Goal: Task Accomplishment & Management: Use online tool/utility

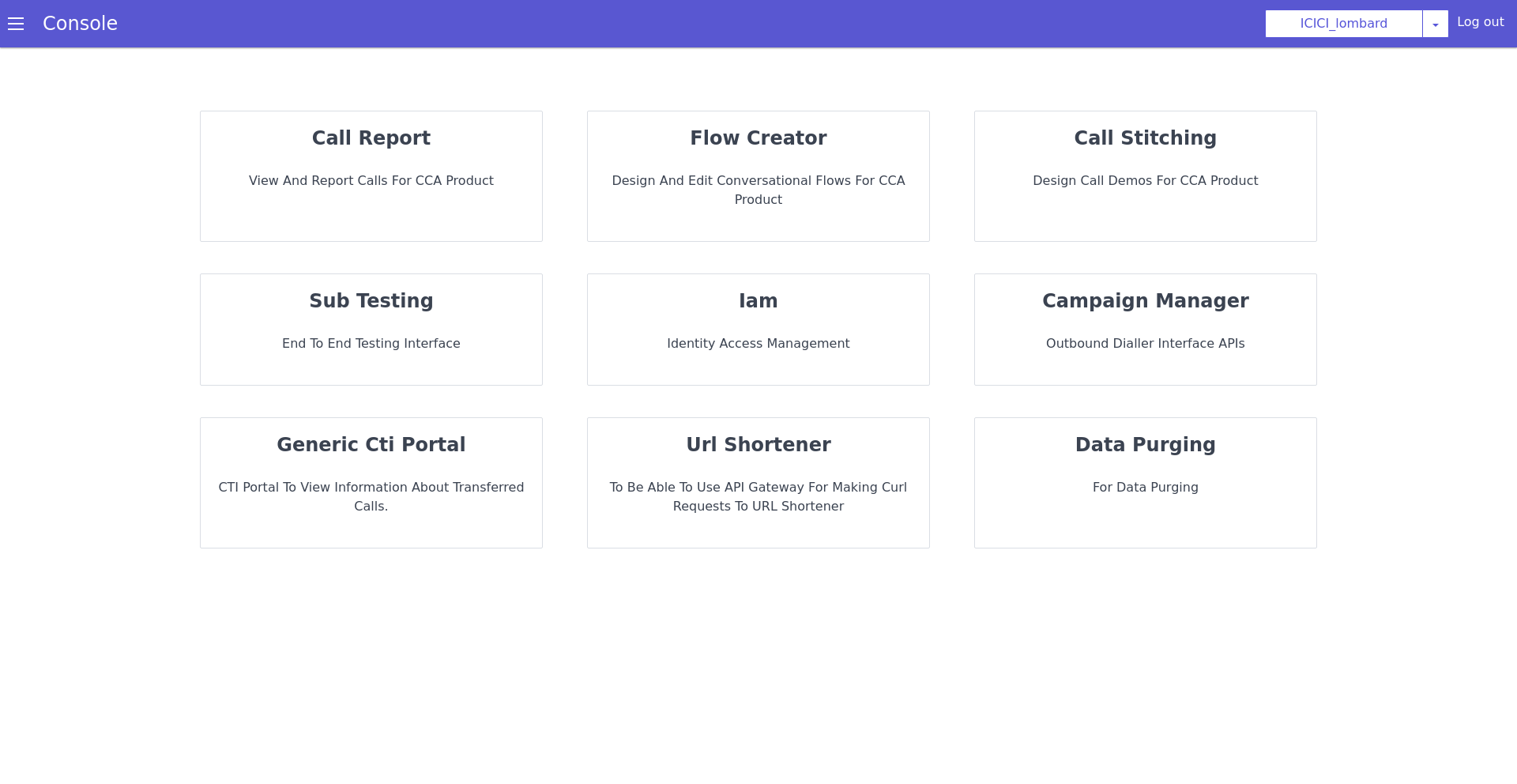
click at [779, 148] on strong "flow creator" at bounding box center [758, 138] width 137 height 22
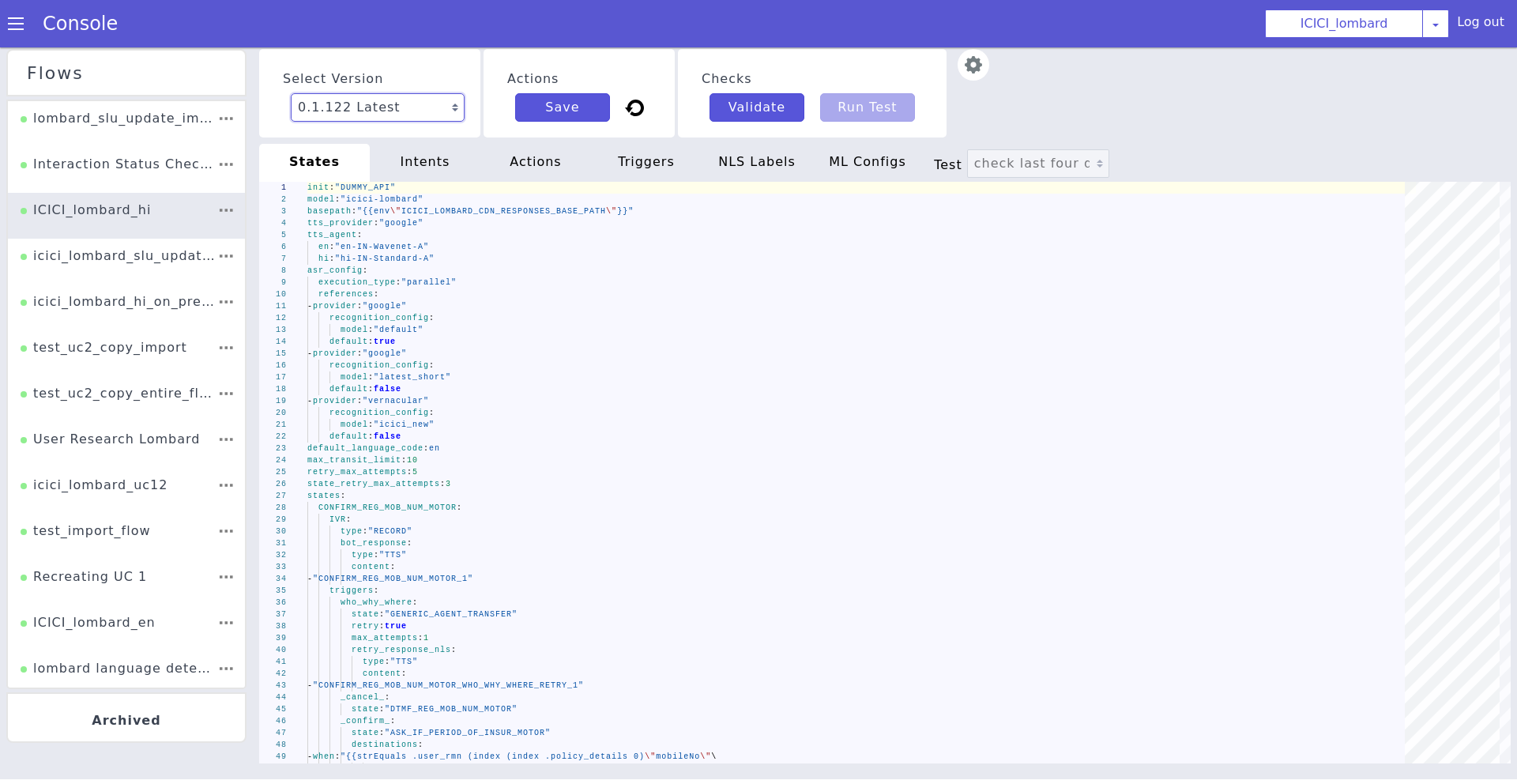
click at [423, 24] on select "0.1.122 Latest 0.1.121 Current 0.1.120 0.1.119 0.1.118 0.1.117 0.1.116 0.1.115 …" at bounding box center [415, 33] width 174 height 29
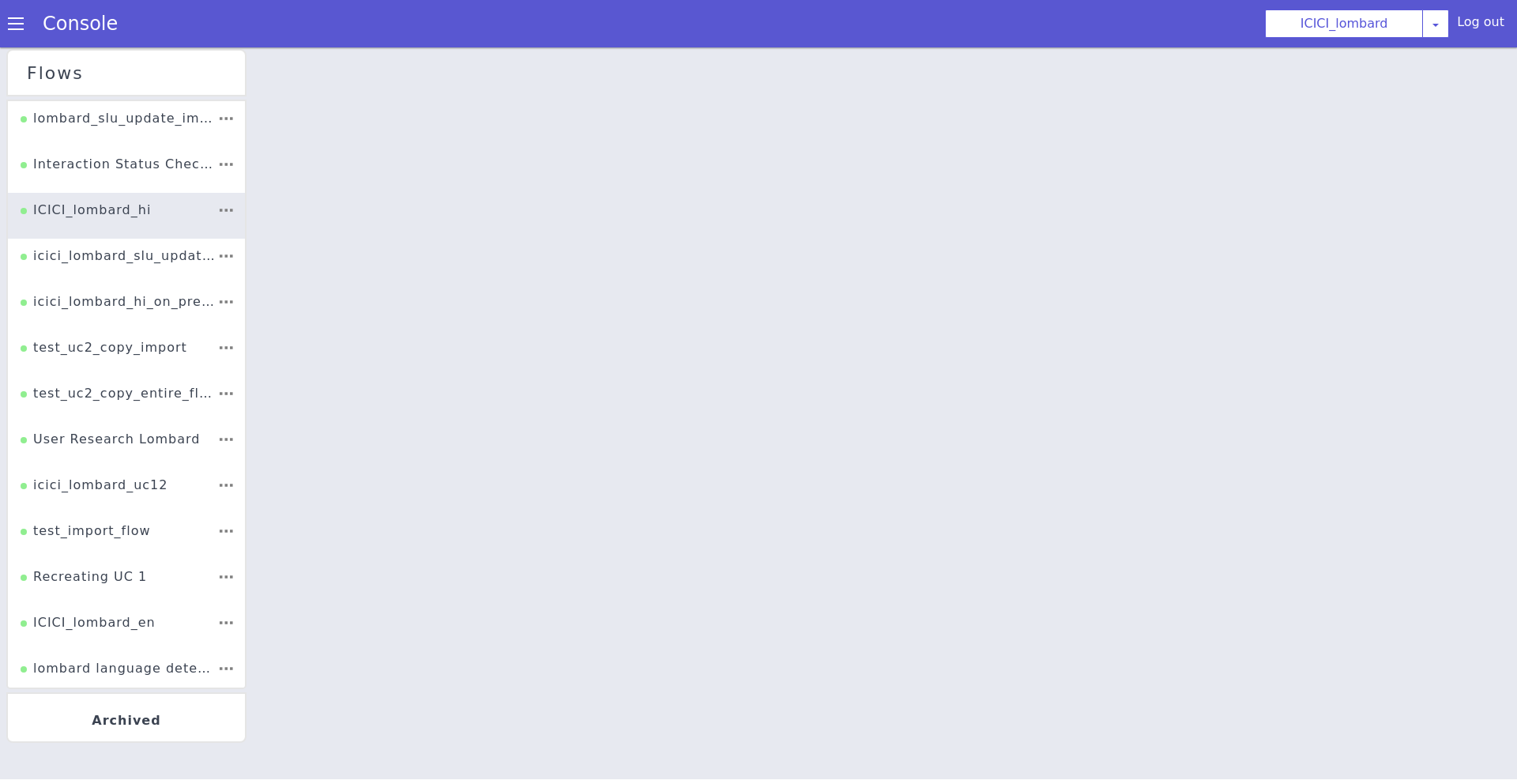
select select "0.1.121"
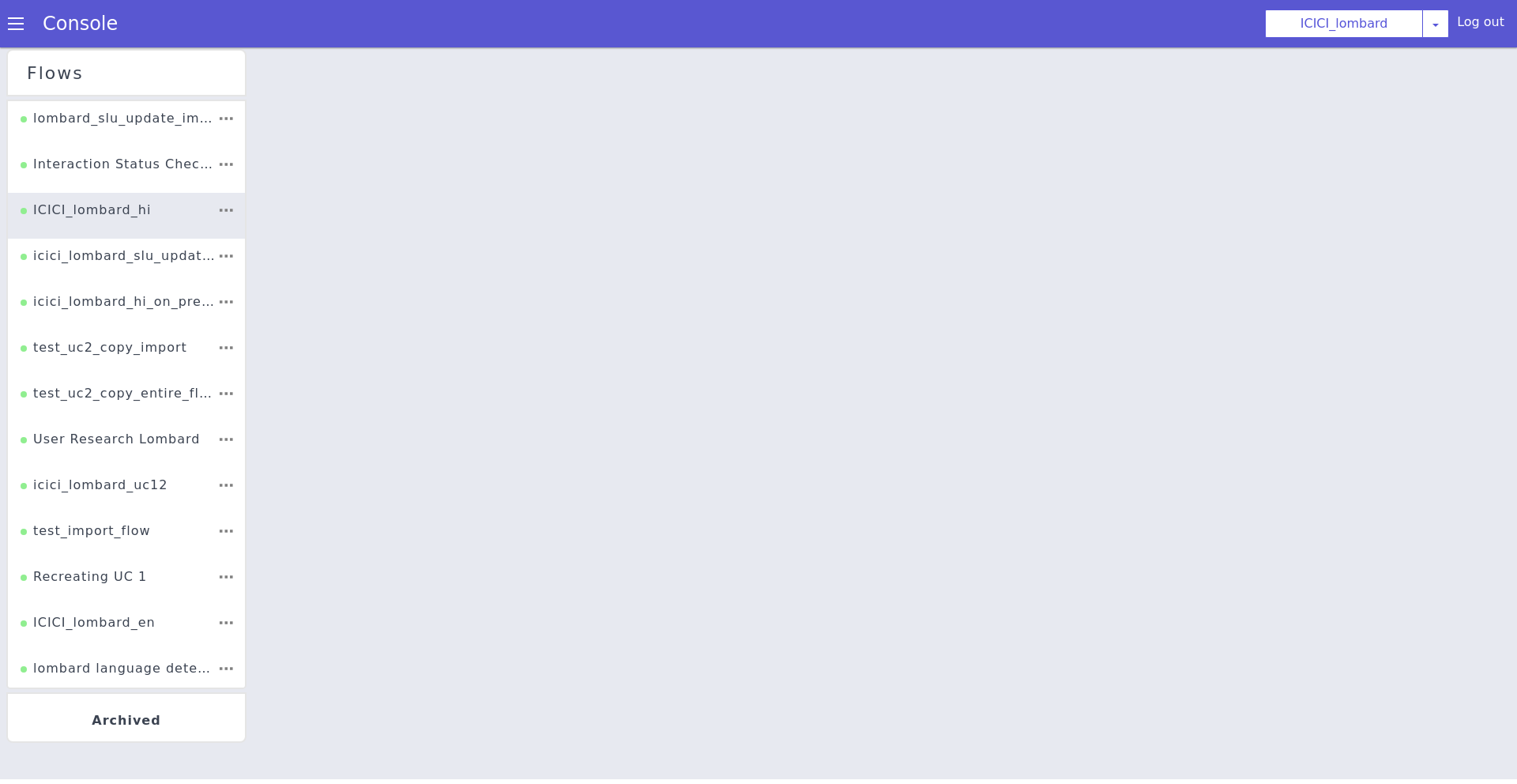
select select "0.1.119"
